Goal: Task Accomplishment & Management: Complete application form

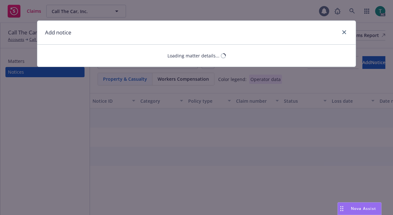
select select "AUTO"
select select "open"
select select "CLAIM"
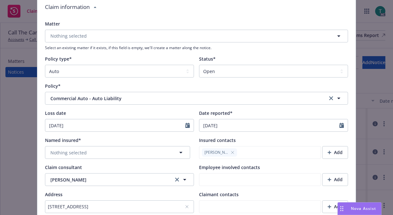
scroll to position [54, 0]
click at [95, 153] on button "Nothing selected" at bounding box center [117, 152] width 145 height 13
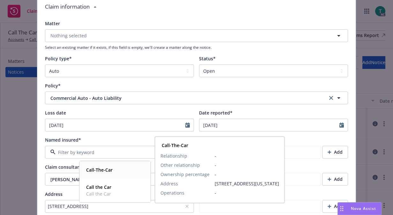
click at [104, 170] on strong "Call-The-Car" at bounding box center [99, 170] width 27 height 6
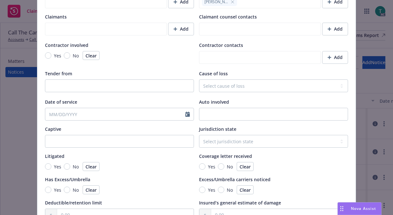
scroll to position [607, 0]
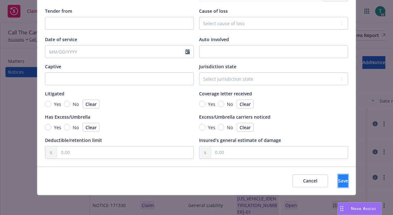
click at [339, 180] on span "Save" at bounding box center [344, 181] width 10 height 6
type textarea "x"
